Goal: Contribute content

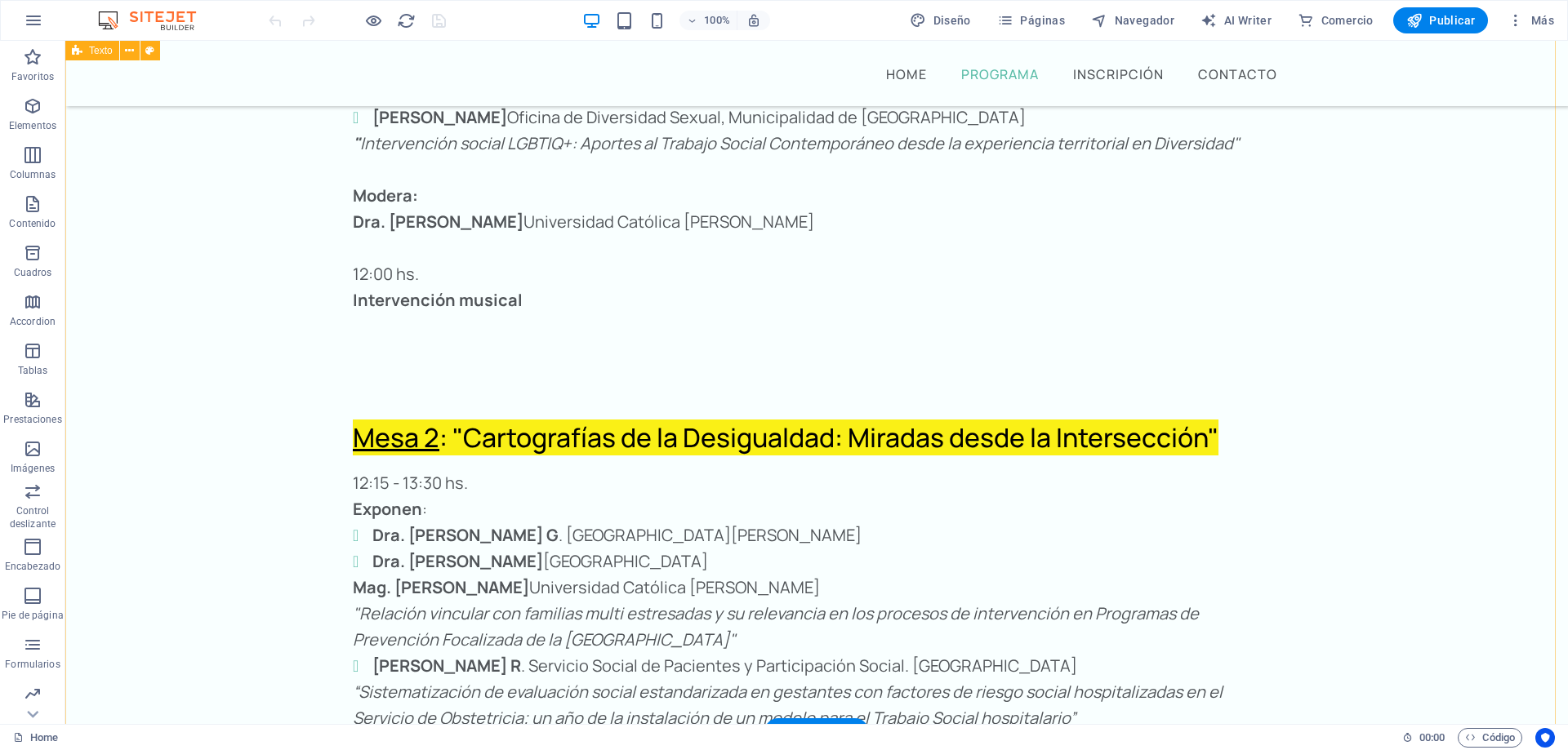
scroll to position [3433, 0]
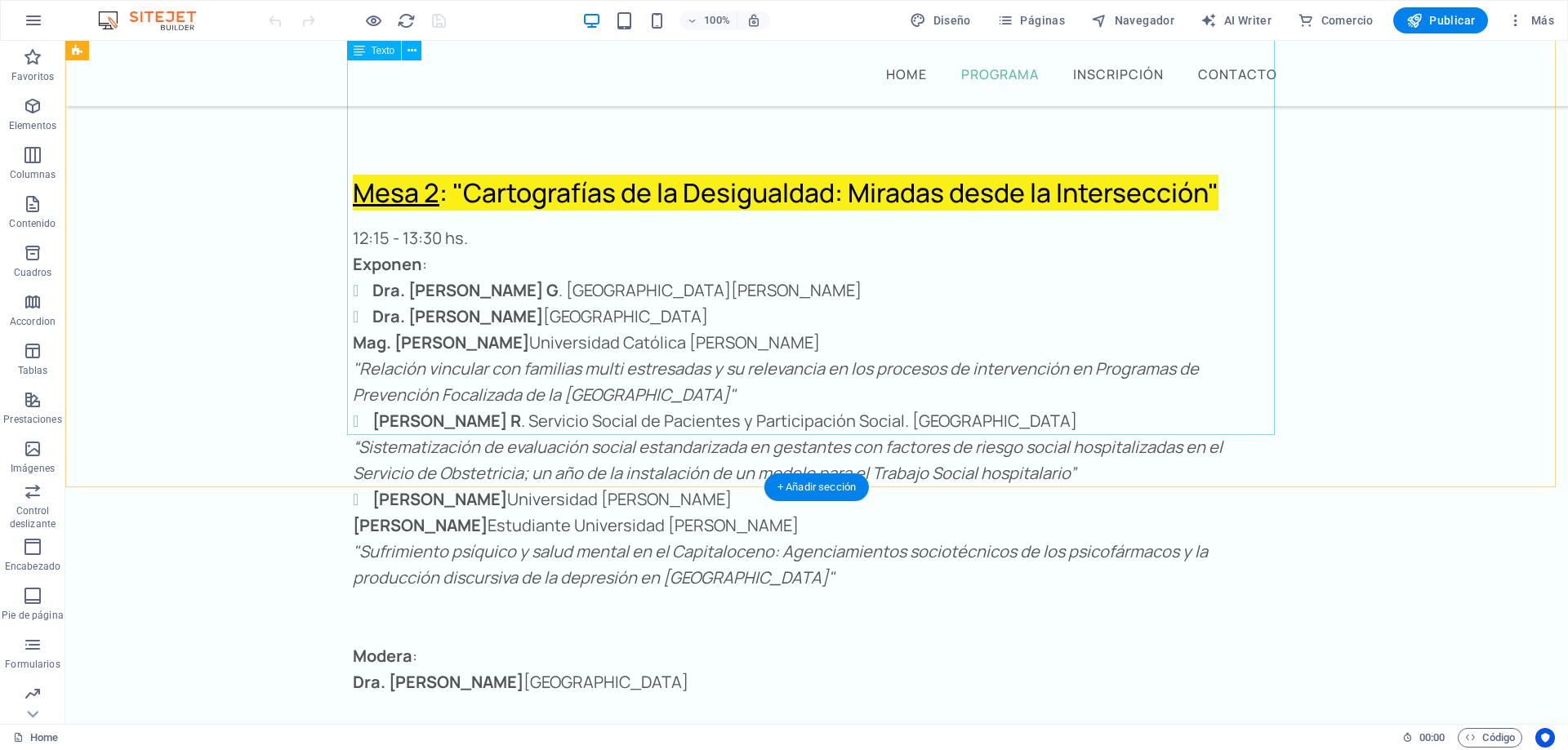
click at [353, 393] on div "12:15 - 13:30 hs. Exponen : Dra. [PERSON_NAME] [GEOGRAPHIC_DATA][PERSON_NAME]. …" at bounding box center [817, 564] width 928 height 679
click at [380, 395] on div "12:15 - 13:30 hs. Exponen : Dra. [PERSON_NAME] [GEOGRAPHIC_DATA][PERSON_NAME]. …" at bounding box center [817, 564] width 928 height 679
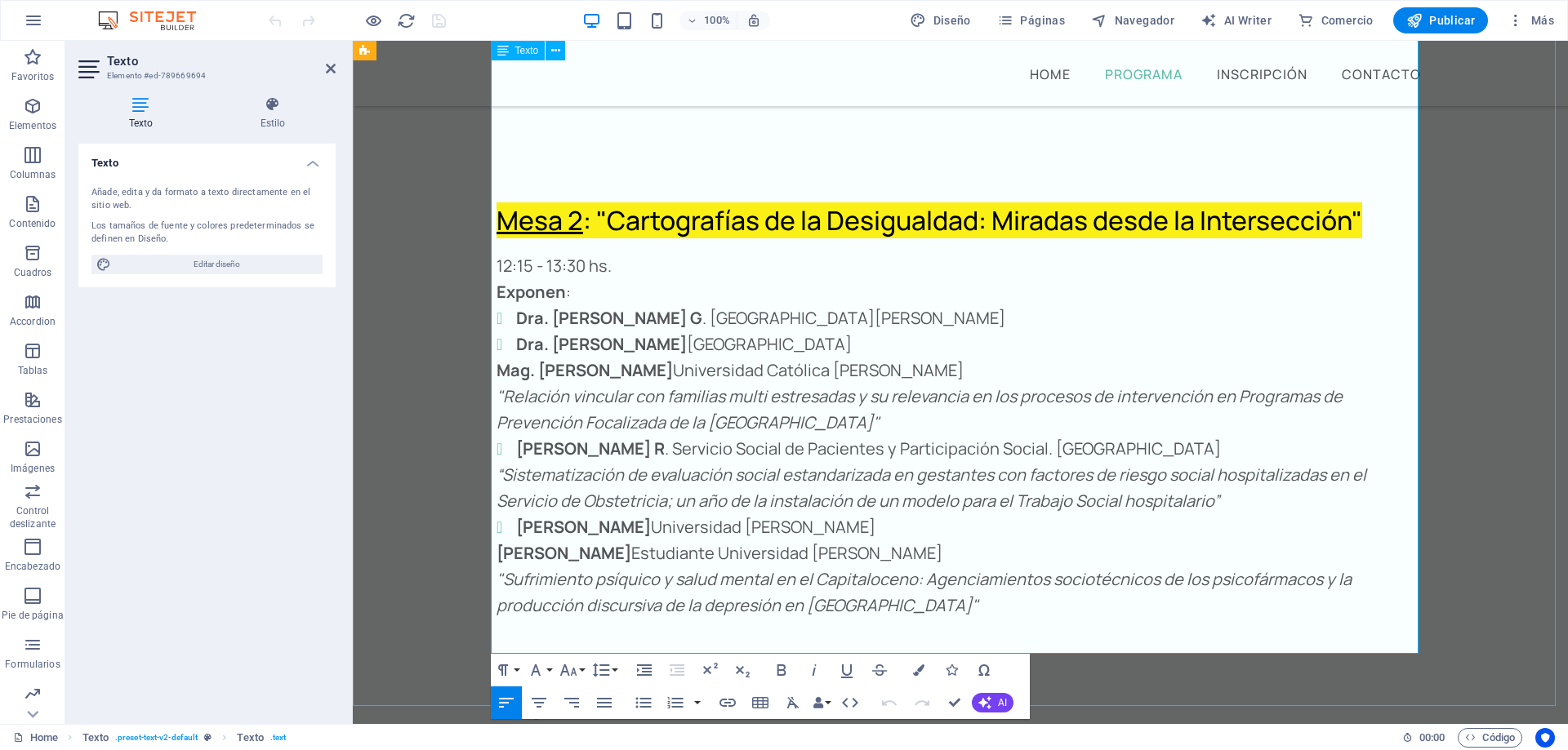
scroll to position [3296, 0]
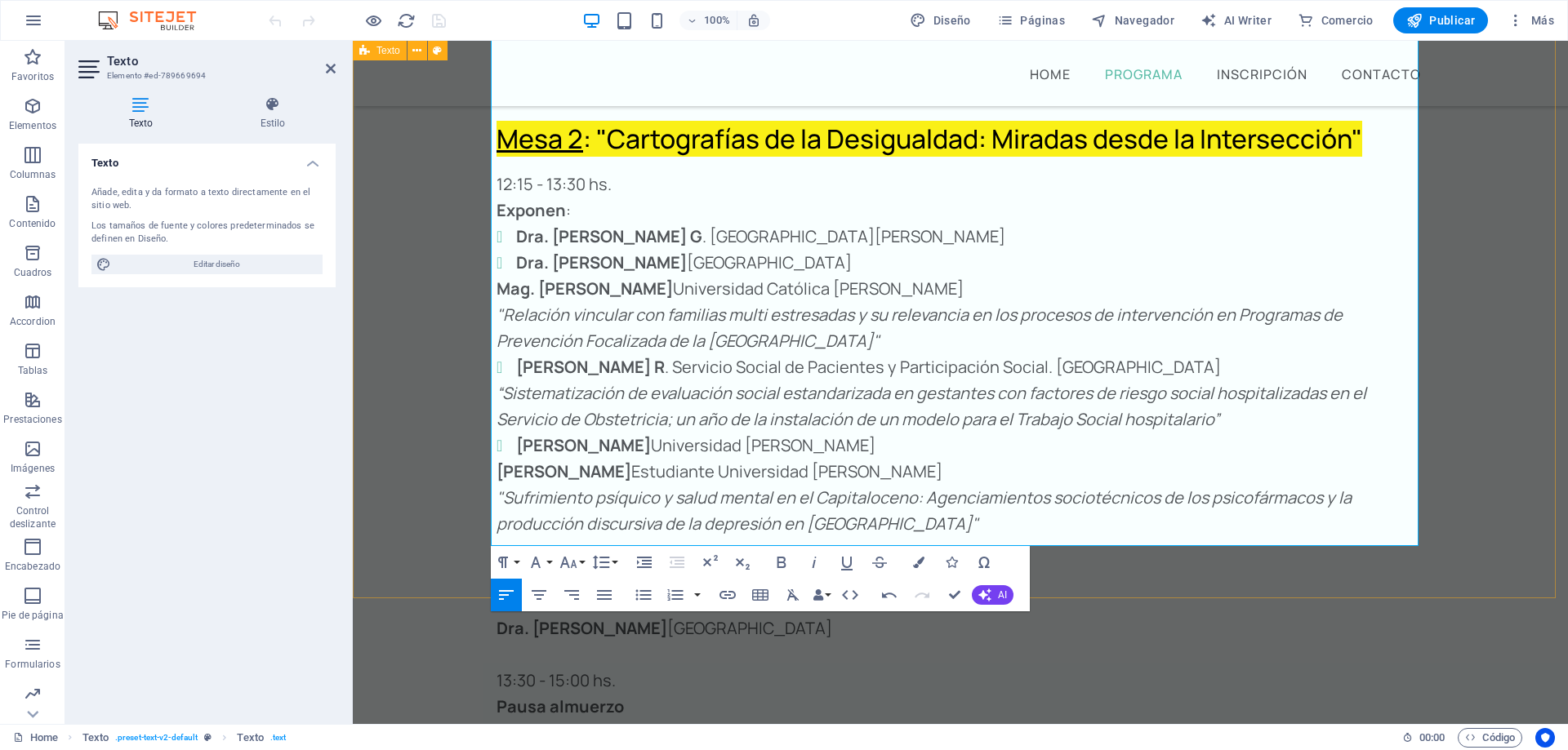
click at [417, 466] on div "Mesa 2 : "Cartografías de la Desigualdad: Miradas desde la Intersección" 12:15 …" at bounding box center [960, 472] width 1215 height 810
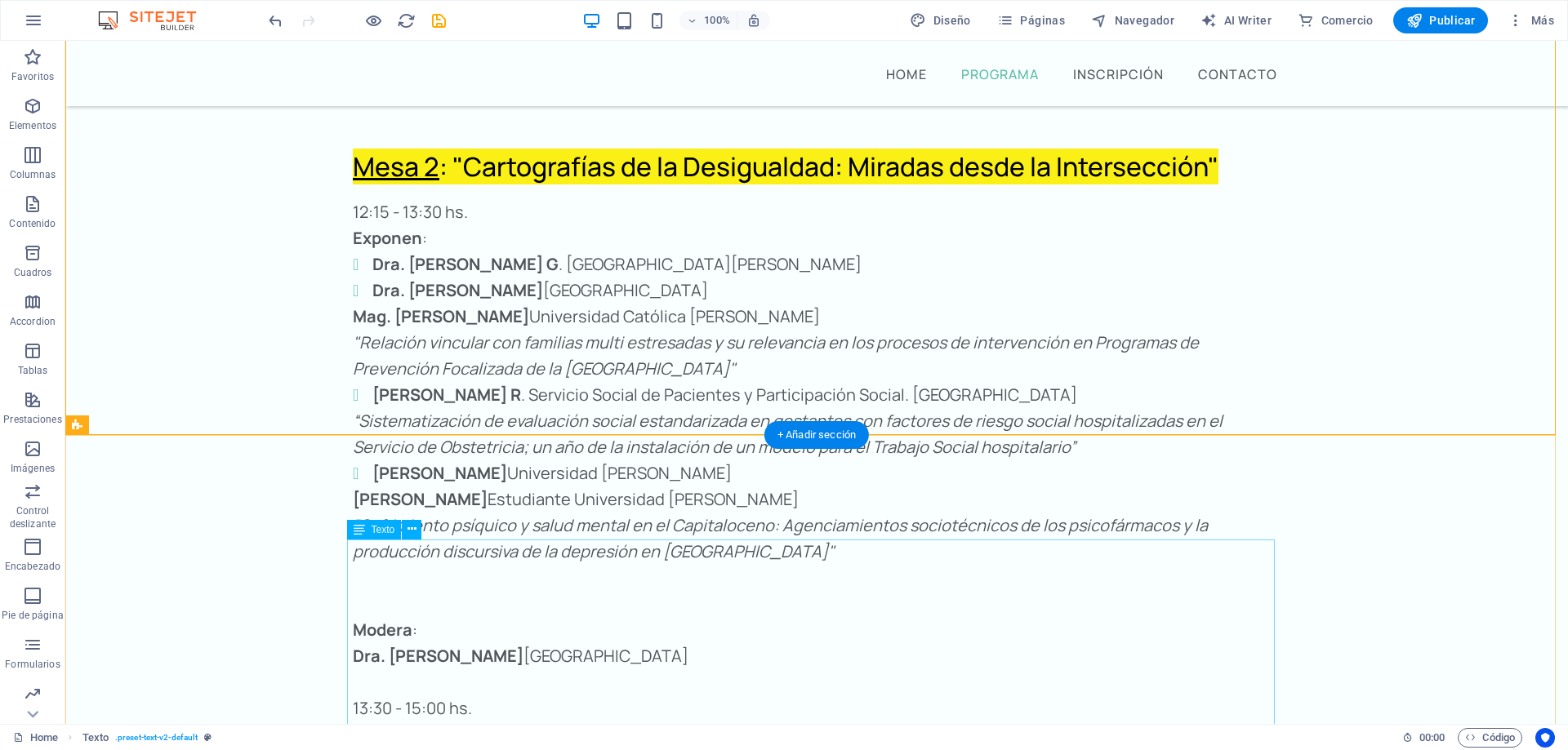
scroll to position [3541, 0]
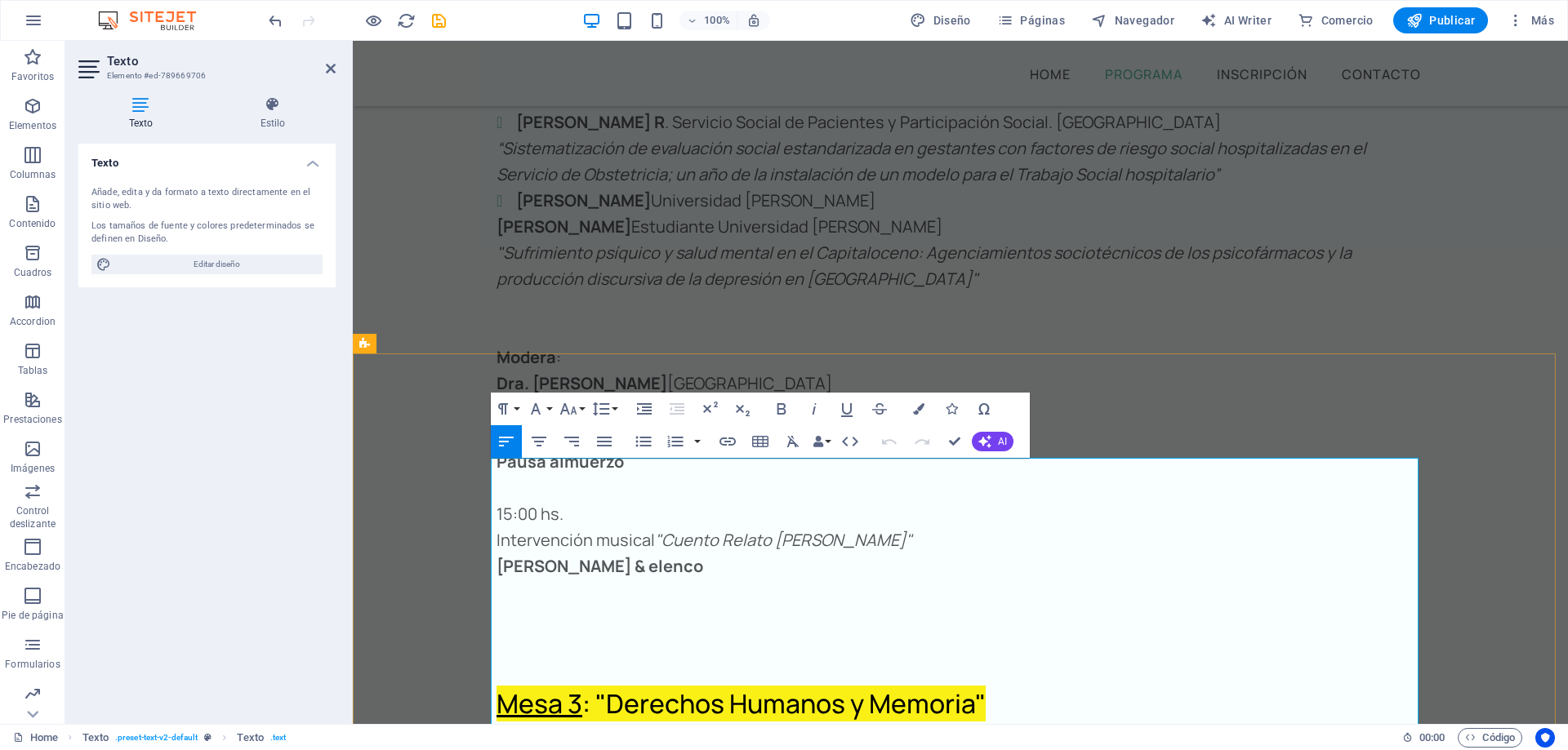
click at [523, 736] on p "15:00 - 16:15 hs." at bounding box center [960, 749] width 928 height 26
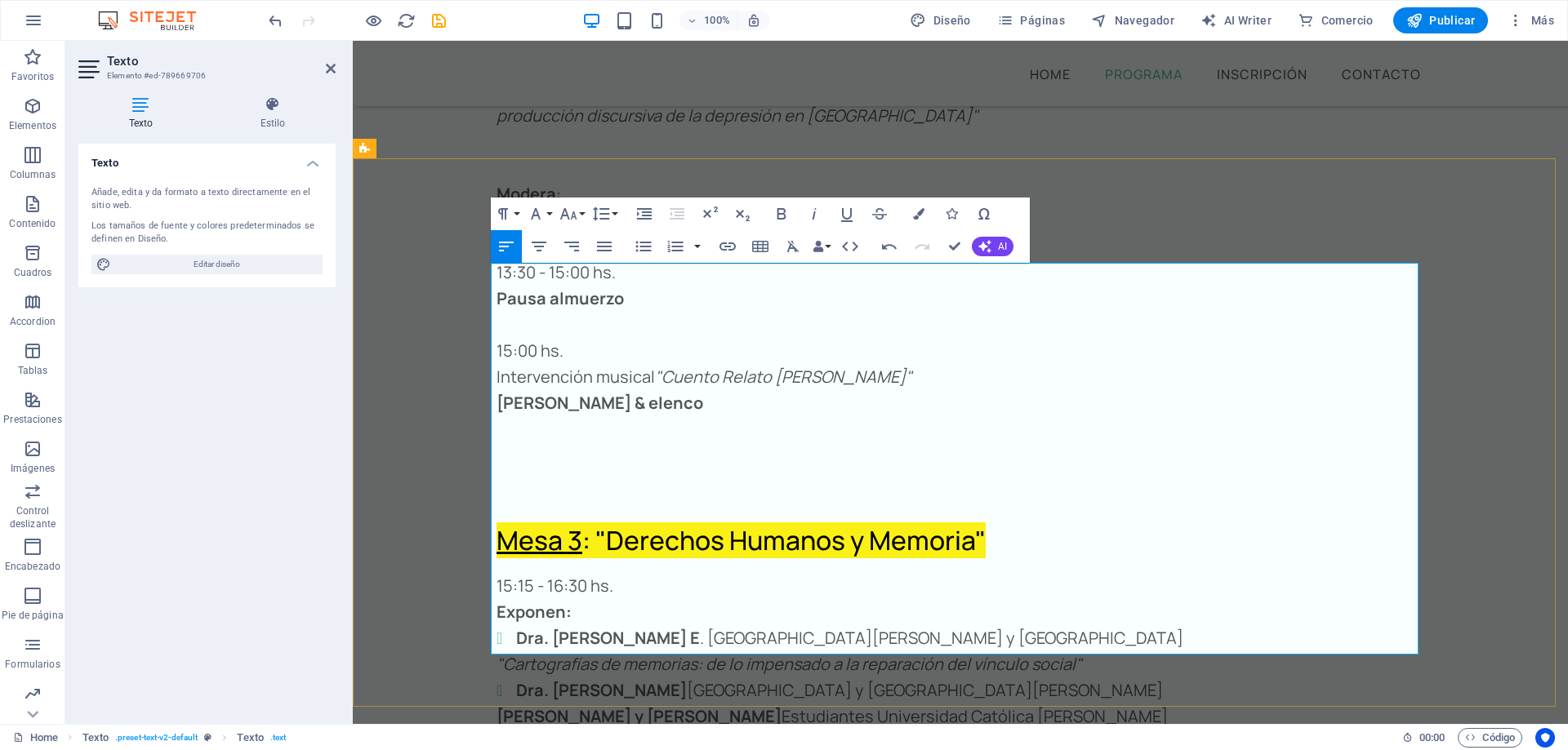
scroll to position [3785, 0]
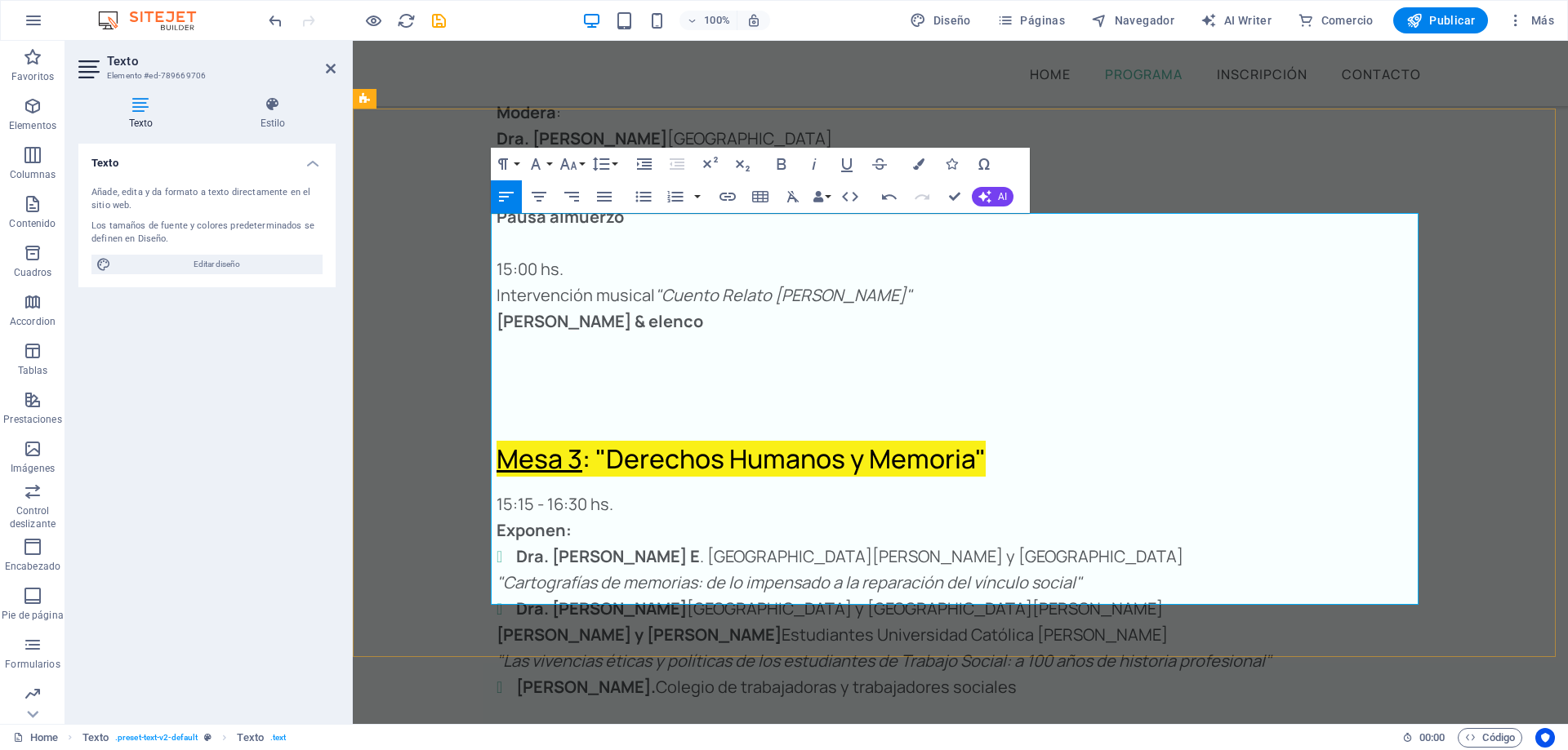
click at [439, 18] on icon "save" at bounding box center [439, 21] width 19 height 19
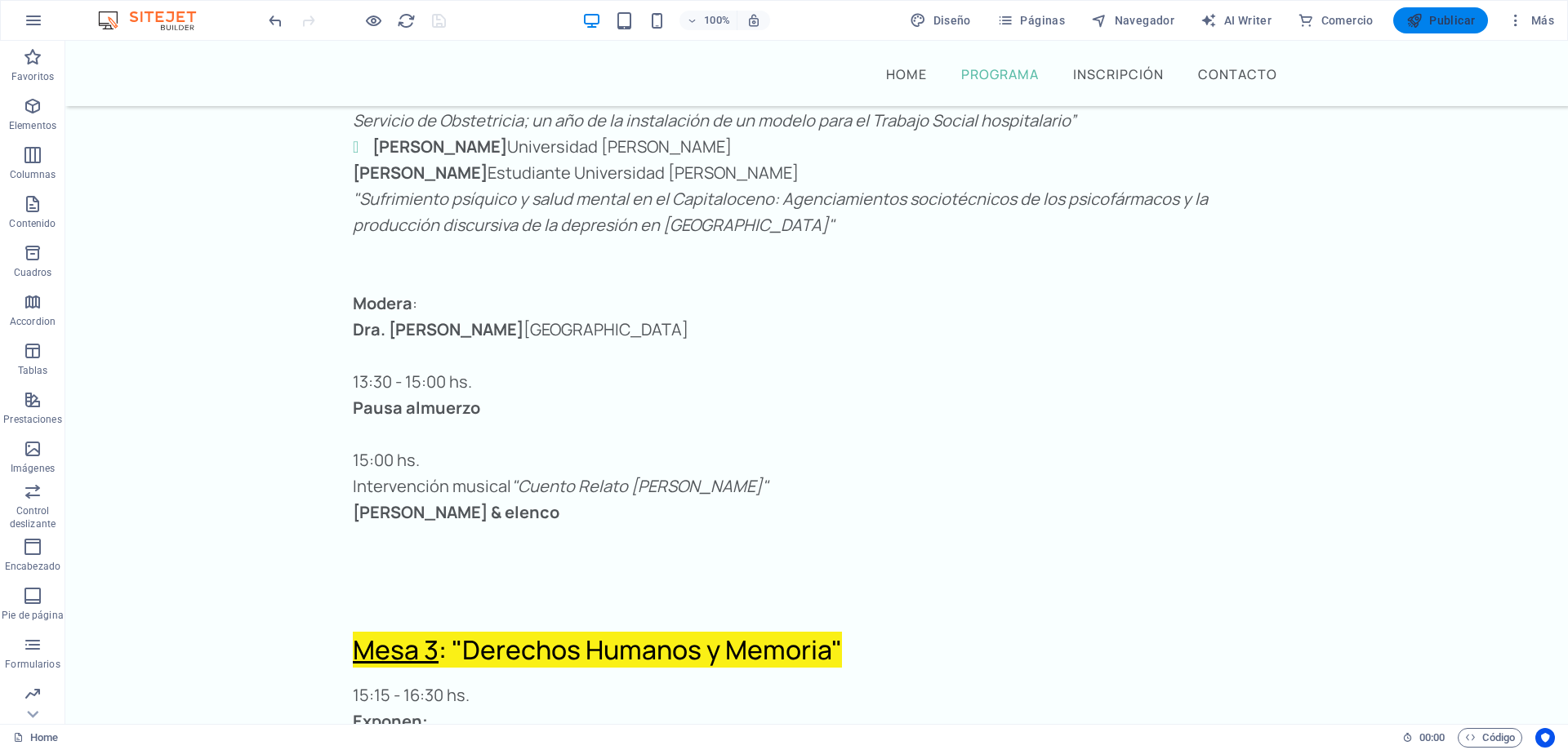
click at [1450, 13] on span "Publicar" at bounding box center [1440, 20] width 69 height 16
